Goal: Information Seeking & Learning: Learn about a topic

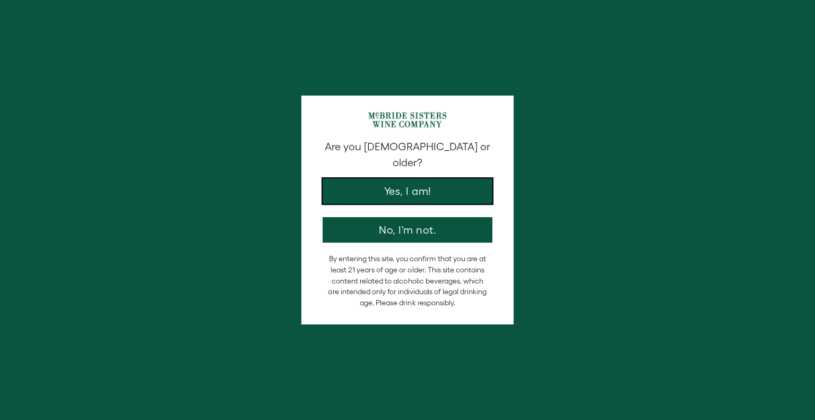
click at [396, 178] on button "Yes, I am!" at bounding box center [408, 190] width 170 height 25
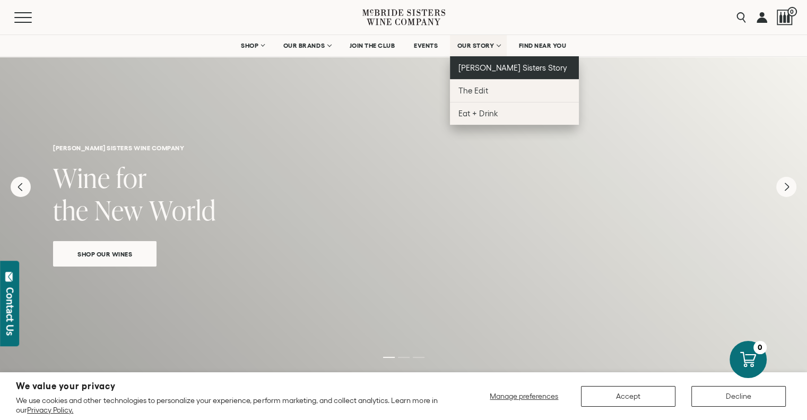
click at [476, 62] on link "McBride Sisters Story" at bounding box center [514, 67] width 129 height 23
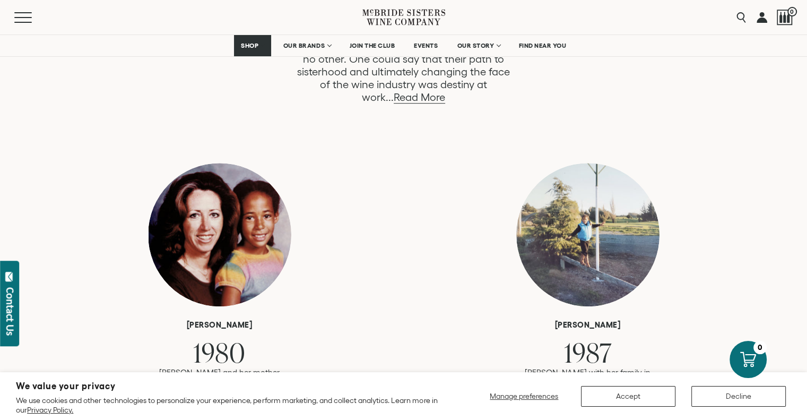
scroll to position [637, 0]
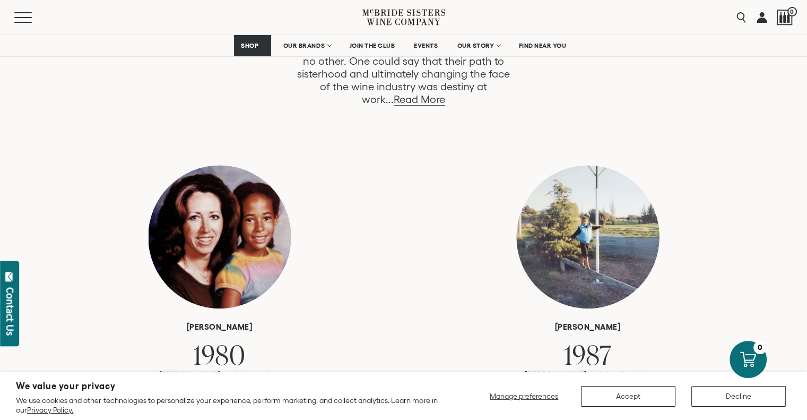
click at [445, 93] on link "Read More" at bounding box center [419, 99] width 51 height 12
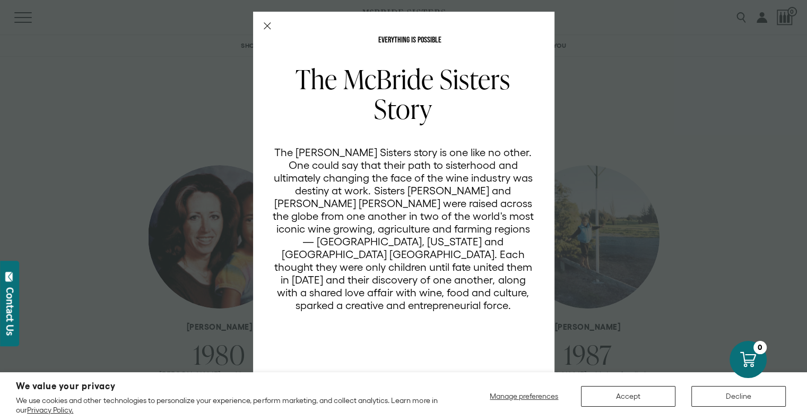
click at [263, 20] on div "EVERYTHING IS POSSIBLE The McBride Sisters Story The McBride Sisters story is o…" at bounding box center [403, 207] width 301 height 390
click at [271, 23] on div "EVERYTHING IS POSSIBLE The McBride Sisters Story The McBride Sisters story is o…" at bounding box center [403, 207] width 301 height 390
click at [267, 25] on line "Close Modal" at bounding box center [267, 26] width 6 height 6
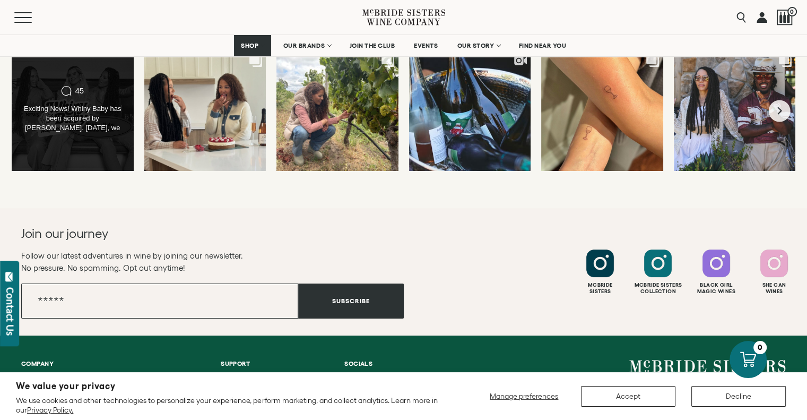
scroll to position [4270, 0]
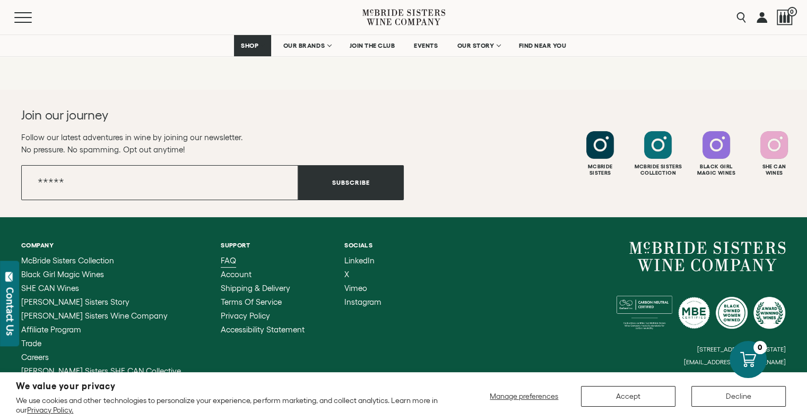
click at [221, 256] on span "FAQ" at bounding box center [228, 260] width 15 height 9
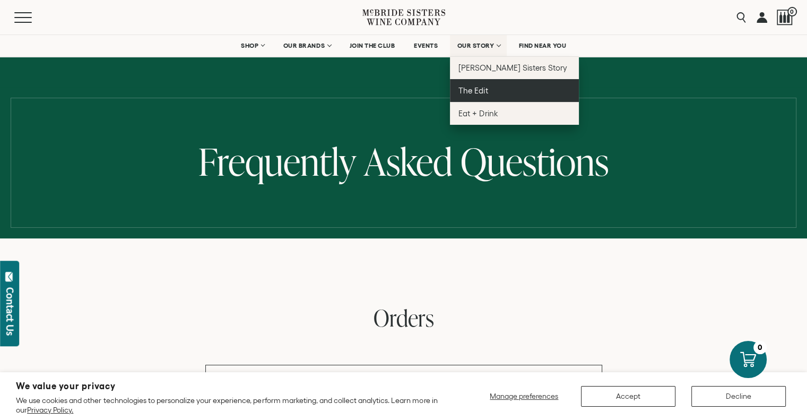
click at [490, 91] on link "The Edit" at bounding box center [514, 90] width 129 height 23
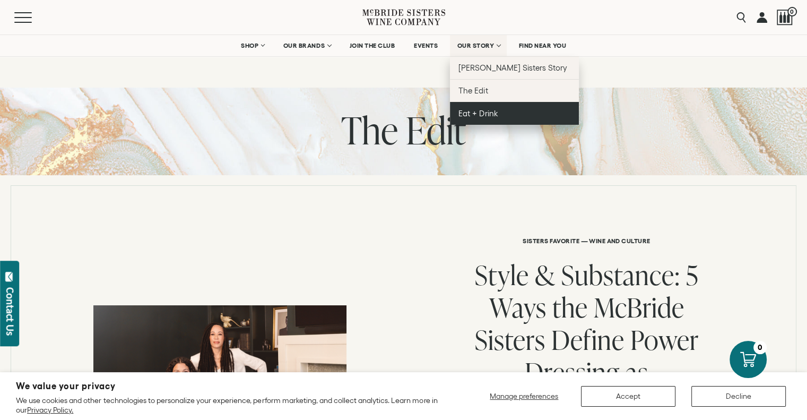
click at [479, 113] on span "Eat + Drink" at bounding box center [478, 113] width 39 height 9
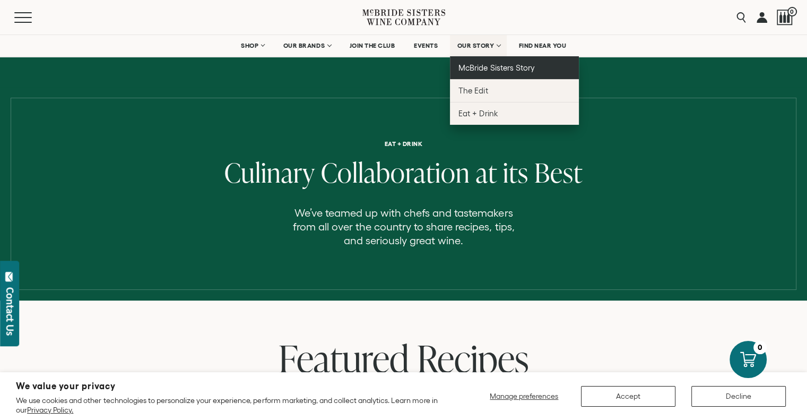
click at [474, 64] on span "McBride Sisters Story" at bounding box center [497, 67] width 76 height 9
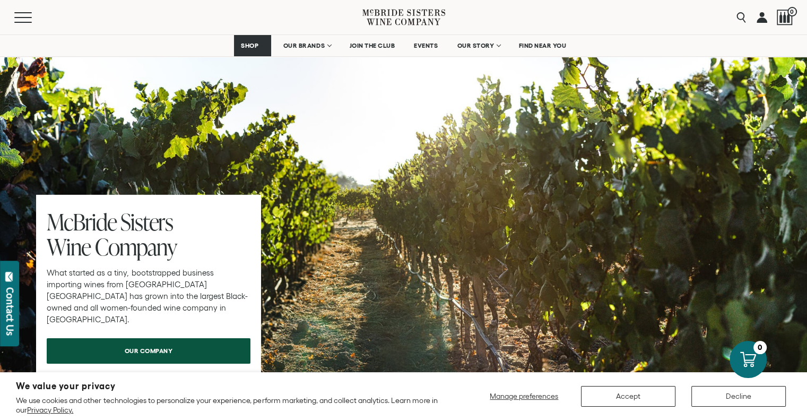
scroll to position [3238, 0]
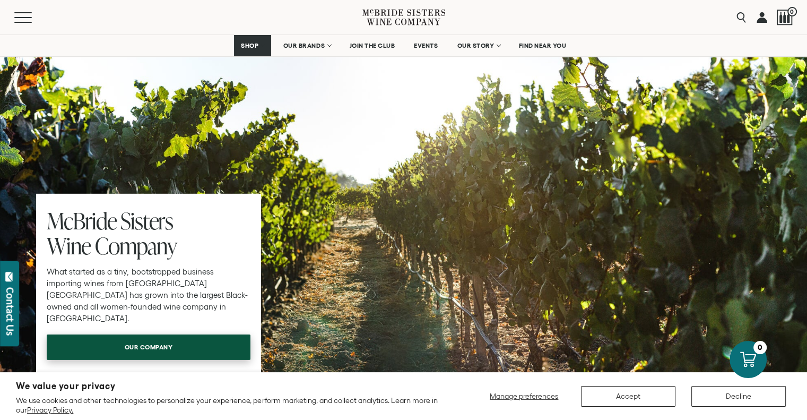
click at [207, 334] on link "our company" at bounding box center [149, 346] width 204 height 25
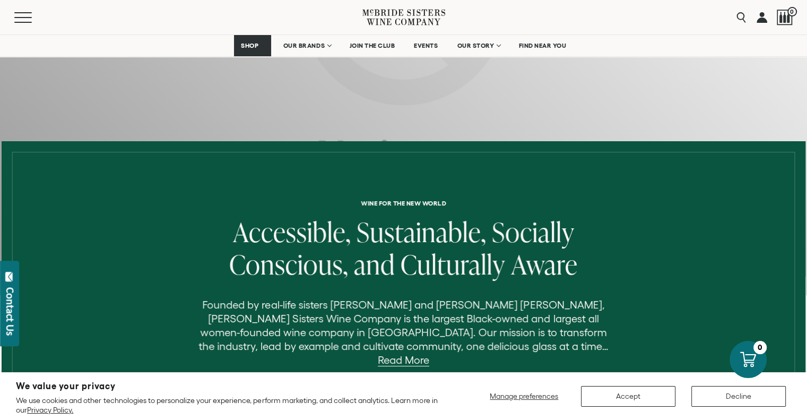
scroll to position [318, 0]
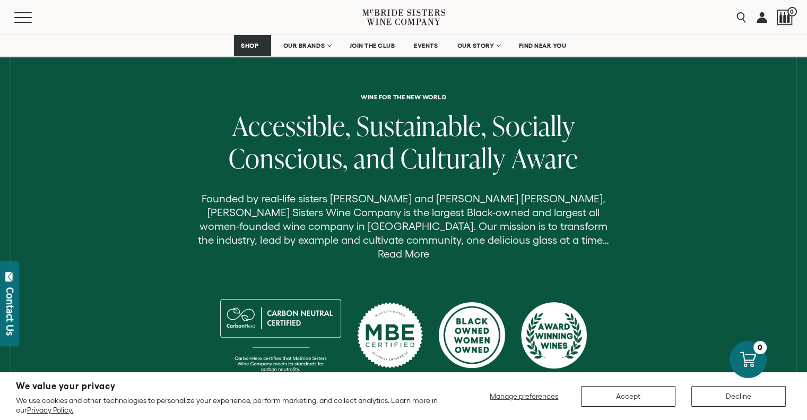
click at [429, 248] on link "Read More" at bounding box center [403, 254] width 51 height 12
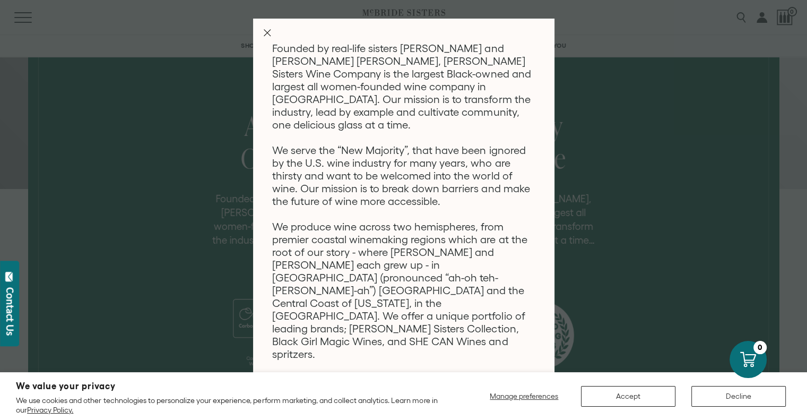
scroll to position [0, 0]
